Goal: Task Accomplishment & Management: Use online tool/utility

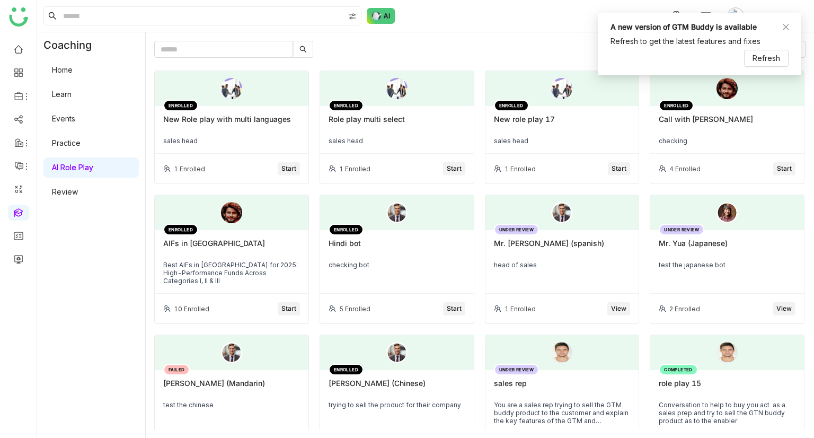
drag, startPoint x: 0, startPoint y: 0, endPoint x: 375, endPoint y: 49, distance: 377.7
click at [375, 49] on div "All Role Plays My Submissions" at bounding box center [479, 49] width 651 height 17
click at [785, 30] on icon at bounding box center [785, 26] width 7 height 7
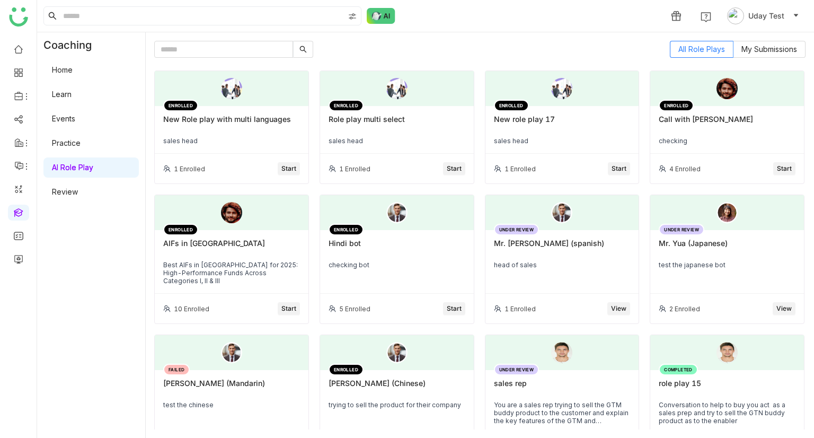
click at [785, 30] on div "1 Uday Test" at bounding box center [425, 16] width 777 height 32
click at [281, 164] on span "Start" at bounding box center [288, 169] width 15 height 10
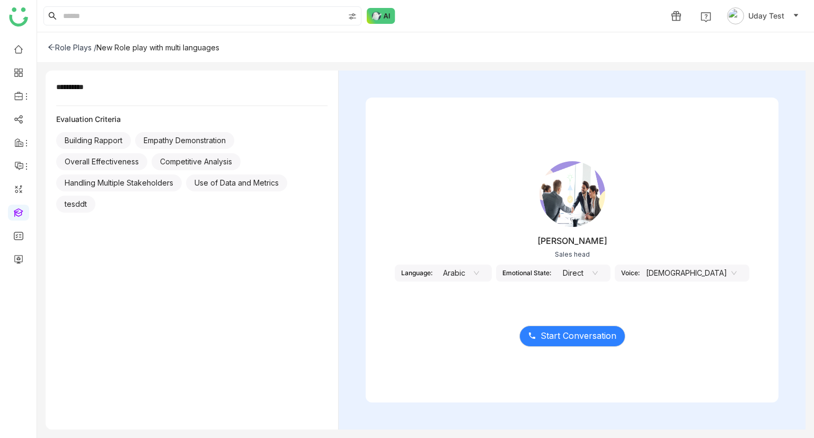
click at [479, 273] on nz-select-item "Arabic" at bounding box center [459, 273] width 40 height 16
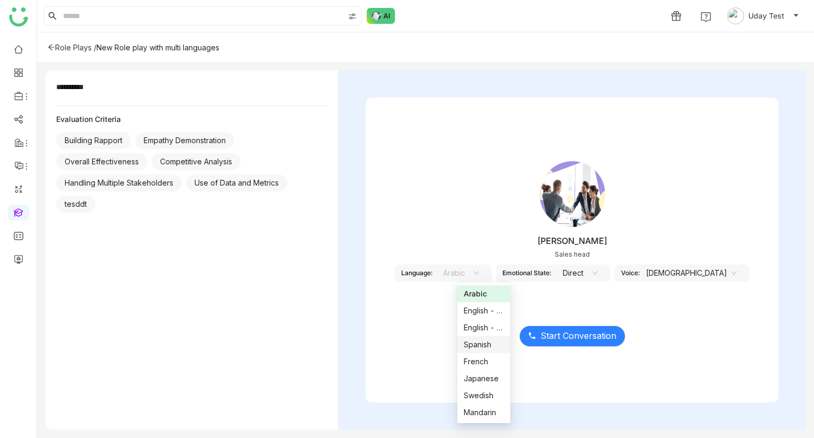
scroll to position [17, 0]
click at [482, 410] on div "Chinese" at bounding box center [484, 412] width 40 height 12
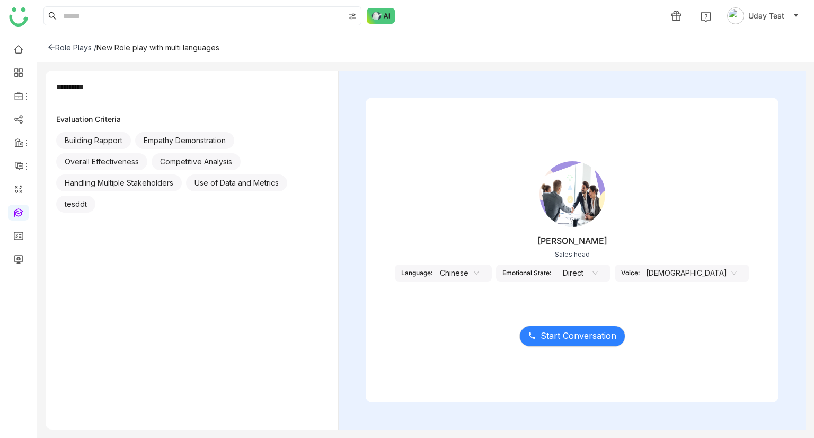
click at [479, 276] on nz-select-item "Chinese" at bounding box center [459, 273] width 40 height 16
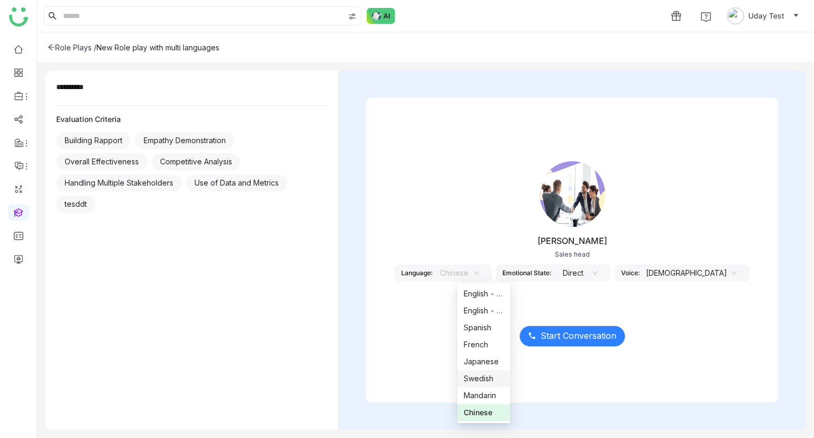
click at [478, 370] on nz-option-item "Swedish" at bounding box center [483, 378] width 53 height 17
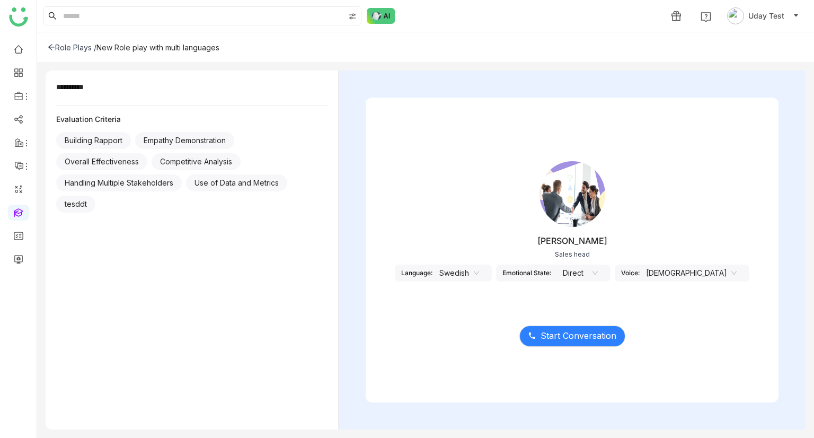
click at [479, 265] on nz-select-item "Swedish" at bounding box center [459, 273] width 40 height 16
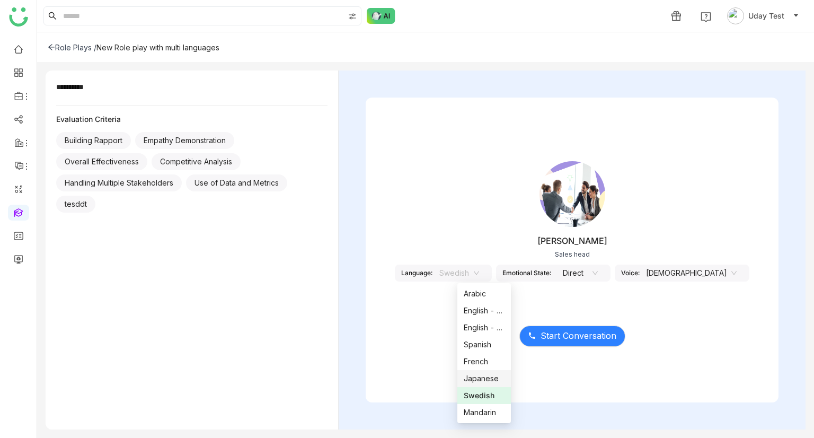
click at [485, 377] on div "Japanese" at bounding box center [484, 378] width 41 height 12
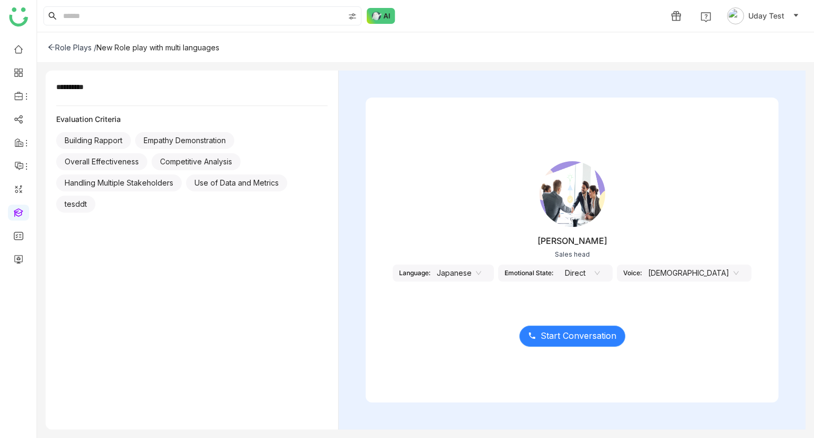
click at [557, 333] on span "Start Conversation" at bounding box center [578, 335] width 76 height 13
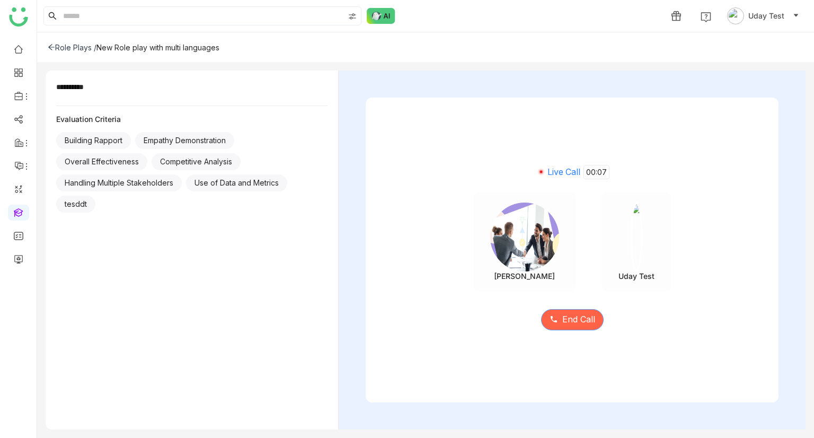
click at [557, 322] on button "End Call" at bounding box center [572, 319] width 63 height 21
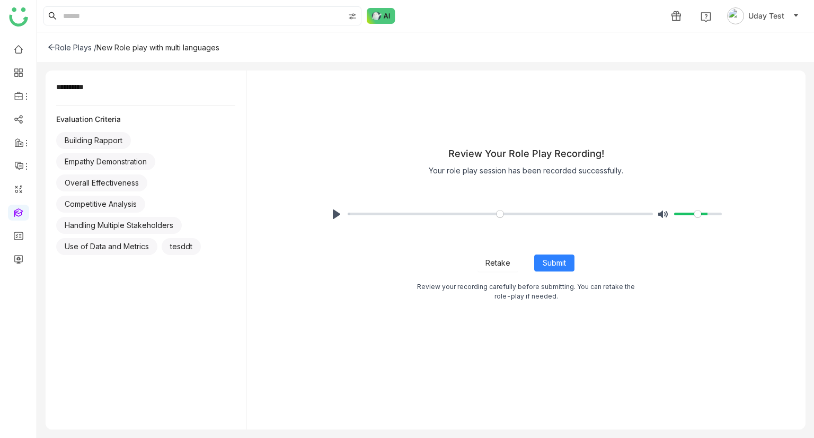
click at [496, 259] on span "Retake" at bounding box center [497, 263] width 25 height 12
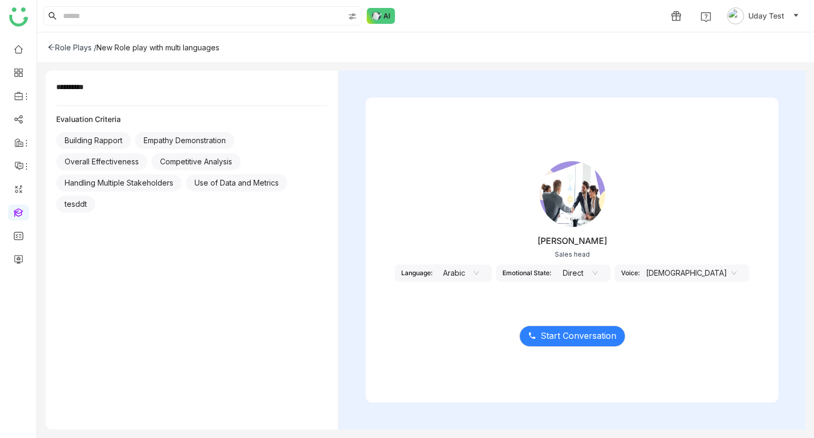
click at [474, 277] on nz-select-item "Arabic" at bounding box center [459, 273] width 40 height 16
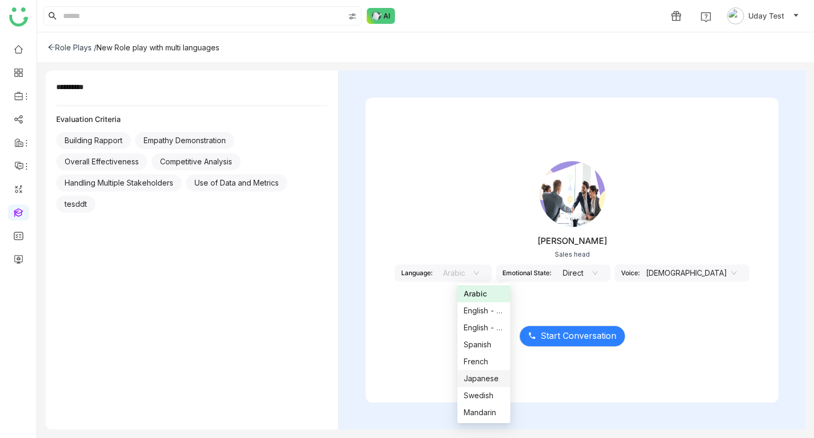
scroll to position [17, 0]
click at [481, 414] on div "Chinese" at bounding box center [484, 412] width 40 height 12
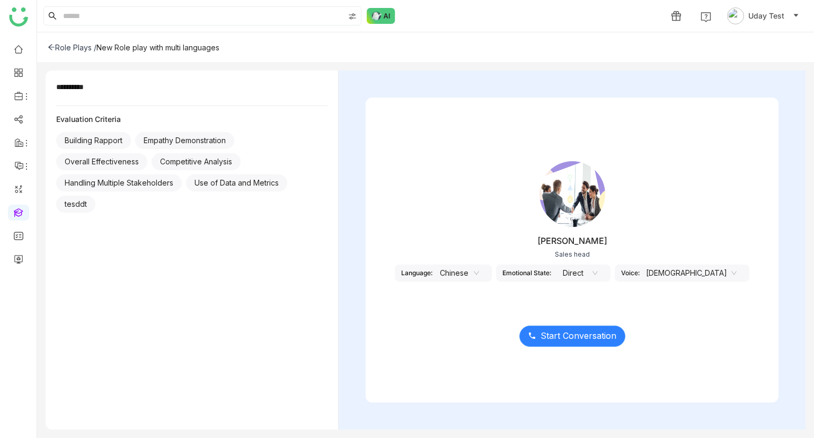
click at [555, 345] on button "Start Conversation" at bounding box center [572, 335] width 106 height 21
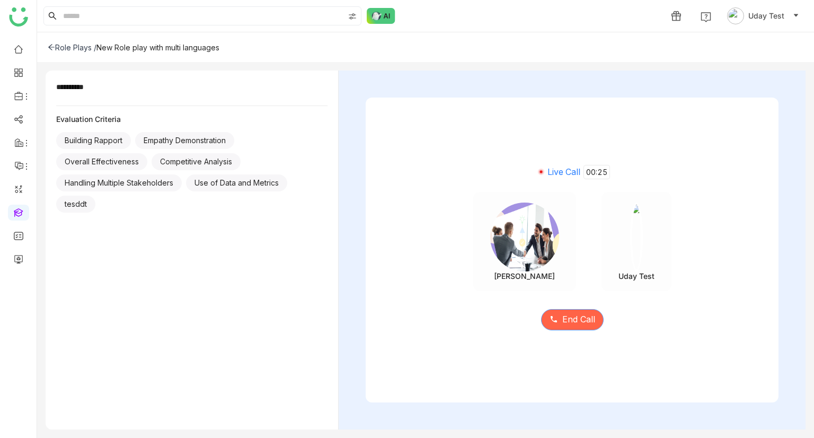
click at [572, 328] on button "End Call" at bounding box center [572, 319] width 63 height 21
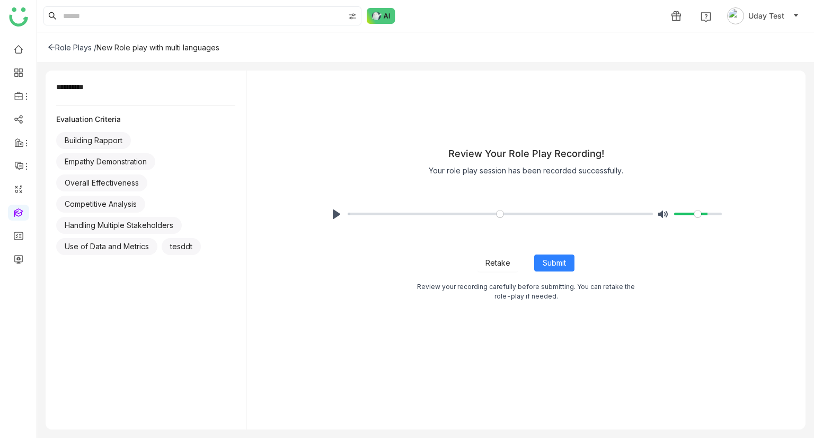
click at [492, 255] on button "Retake" at bounding box center [497, 262] width 41 height 17
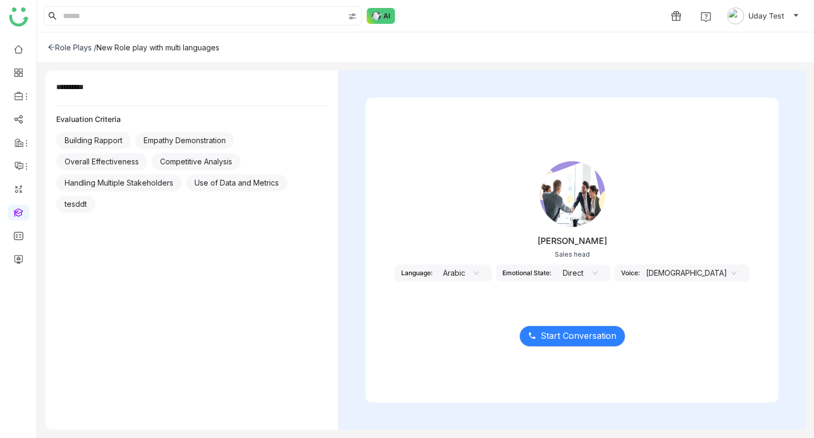
click at [685, 273] on nz-select-item "[DEMOGRAPHIC_DATA]" at bounding box center [691, 273] width 91 height 16
click at [685, 304] on nz-option-item "[DEMOGRAPHIC_DATA]" at bounding box center [691, 310] width 53 height 17
click at [479, 268] on nz-select-item "Arabic" at bounding box center [459, 273] width 40 height 16
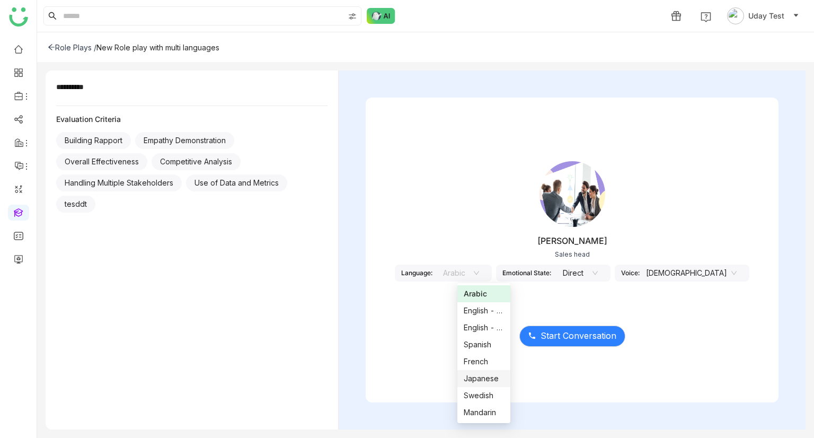
click at [472, 382] on div "Japanese" at bounding box center [484, 378] width 40 height 12
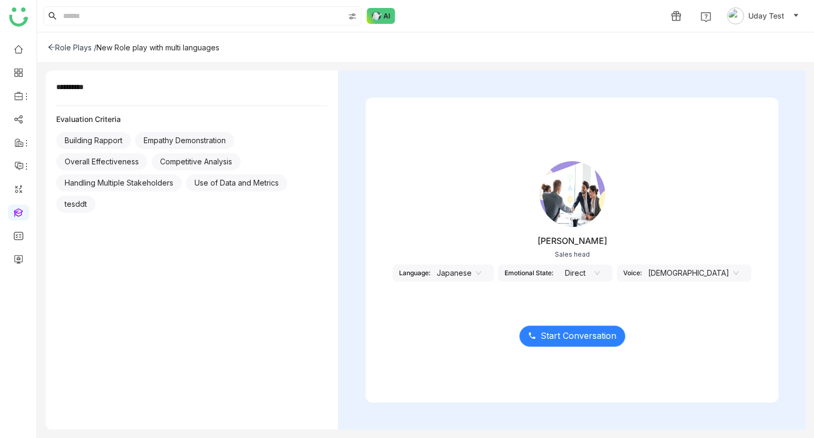
click at [588, 340] on span "Start Conversation" at bounding box center [578, 335] width 76 height 13
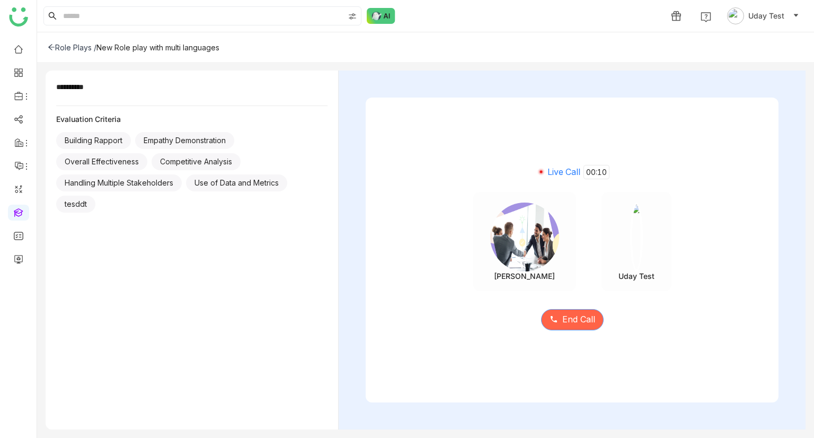
click at [581, 329] on button "End Call" at bounding box center [572, 319] width 63 height 21
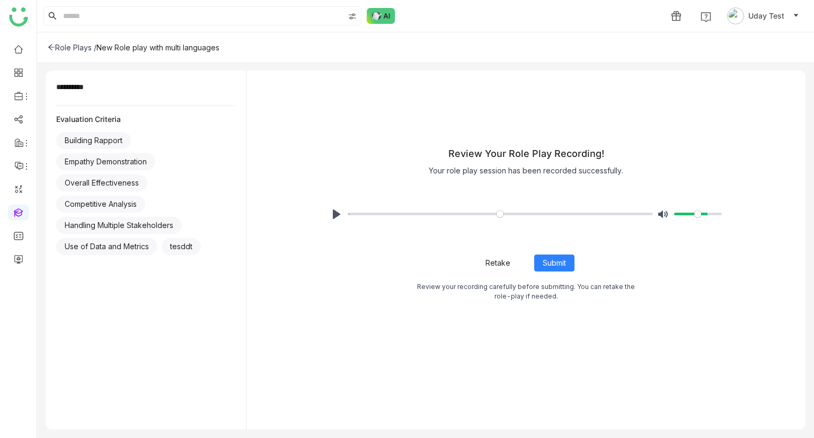
click at [498, 263] on span "Retake" at bounding box center [497, 263] width 25 height 12
